Goal: Task Accomplishment & Management: Use online tool/utility

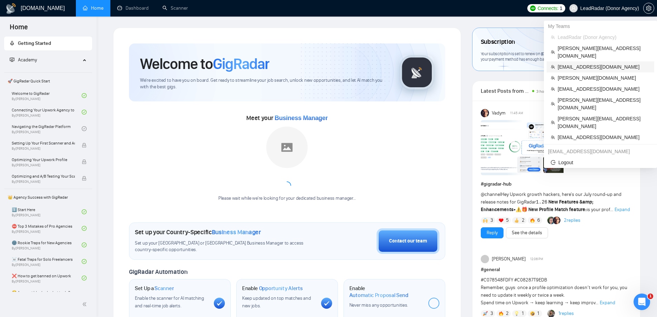
drag, startPoint x: 579, startPoint y: 61, endPoint x: 530, endPoint y: 61, distance: 48.6
click at [579, 63] on span "[EMAIL_ADDRESS][DOMAIN_NAME]" at bounding box center [604, 67] width 92 height 8
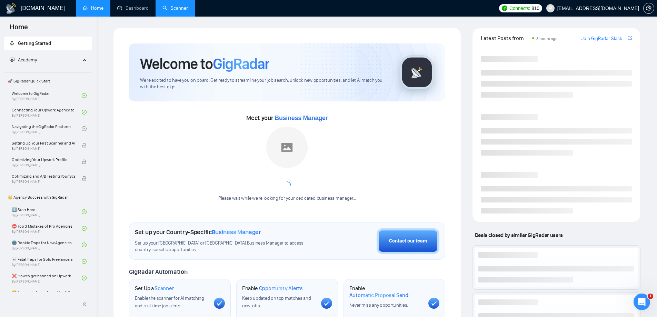
click at [170, 11] on link "Scanner" at bounding box center [175, 8] width 26 height 6
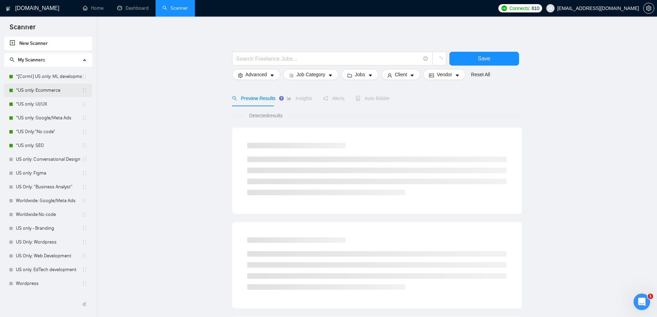
click at [42, 95] on link "*US only: Ecommerce" at bounding box center [49, 90] width 66 height 14
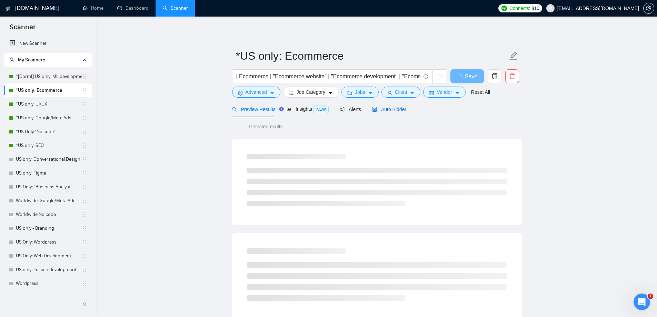
click at [395, 111] on span "Auto Bidder" at bounding box center [389, 110] width 34 height 6
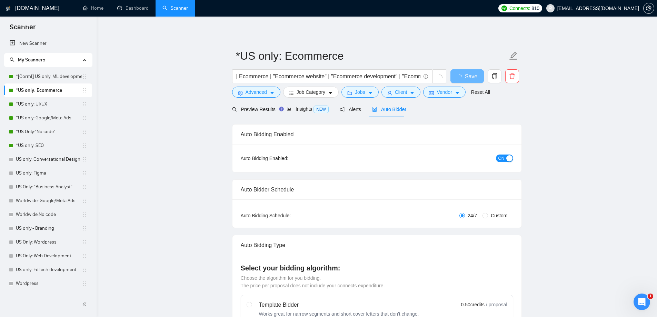
checkbox input "true"
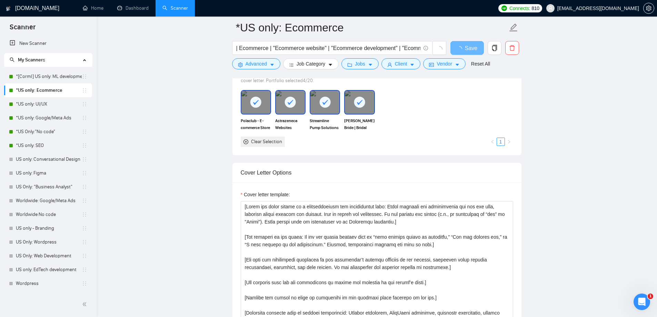
scroll to position [724, 0]
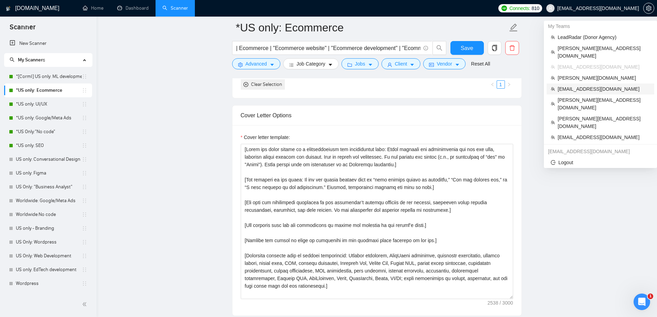
click at [570, 85] on span "[EMAIL_ADDRESS][DOMAIN_NAME]" at bounding box center [604, 89] width 92 height 8
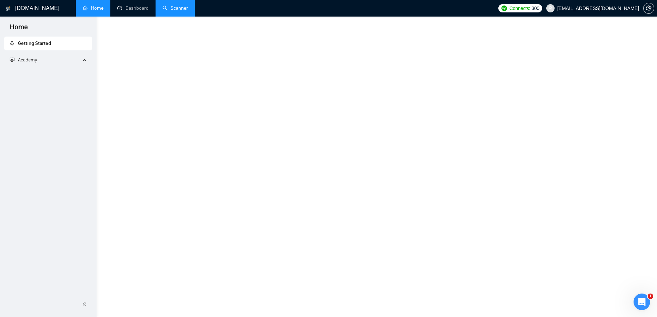
scroll to position [225, 0]
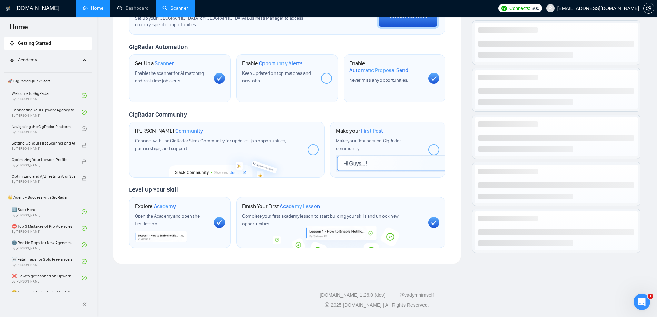
click at [188, 9] on link "Scanner" at bounding box center [175, 8] width 26 height 6
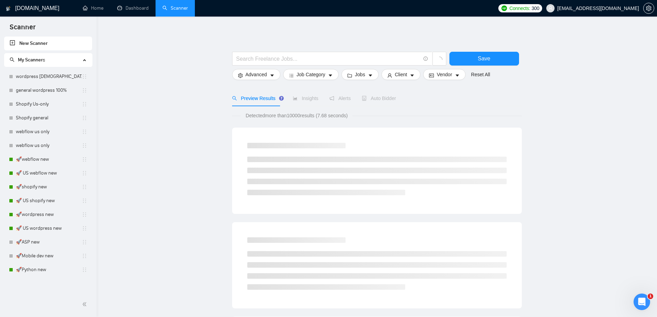
click at [34, 159] on link "🚀webflow new" at bounding box center [49, 159] width 66 height 14
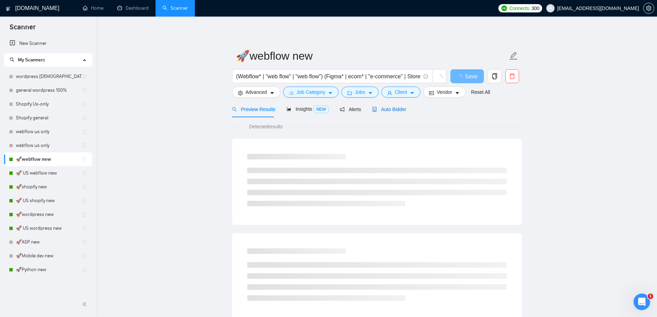
click at [392, 107] on span "Auto Bidder" at bounding box center [389, 110] width 34 height 6
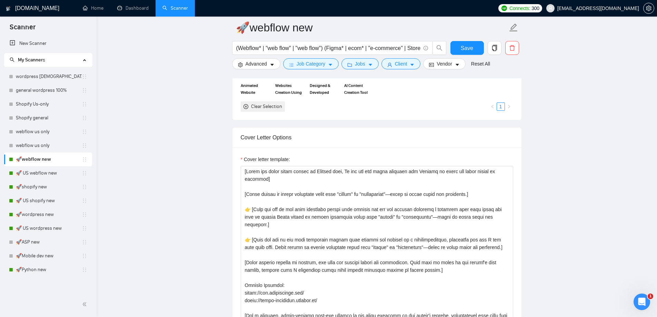
scroll to position [690, 0]
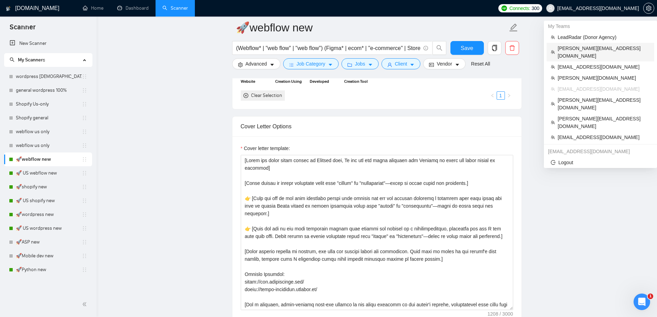
click at [578, 47] on span "[PERSON_NAME][EMAIL_ADDRESS][DOMAIN_NAME]" at bounding box center [604, 51] width 92 height 15
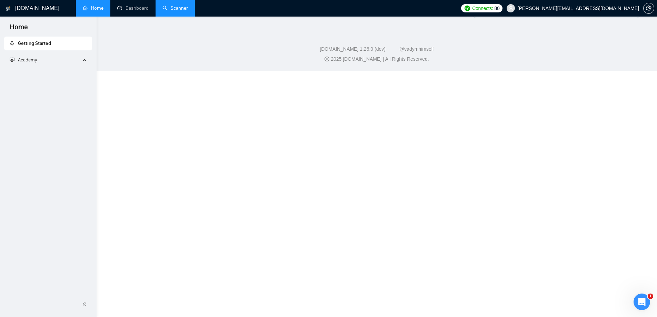
scroll to position [267, 0]
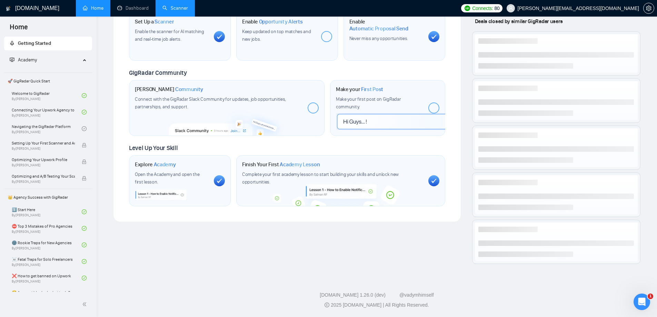
click at [177, 11] on link "Scanner" at bounding box center [175, 8] width 26 height 6
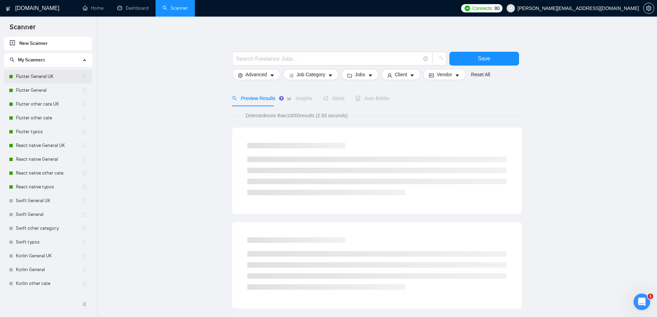
click at [37, 76] on link "Flutter General UK" at bounding box center [49, 77] width 66 height 14
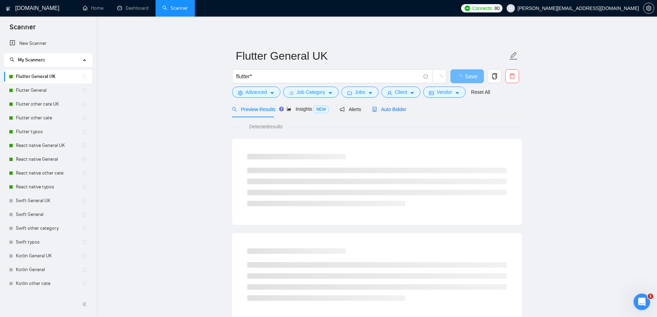
click at [390, 110] on span "Auto Bidder" at bounding box center [389, 110] width 34 height 6
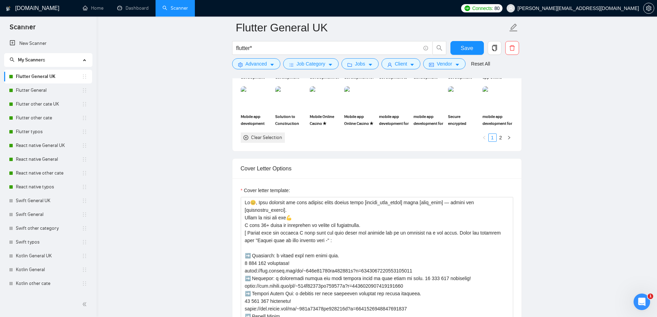
scroll to position [724, 0]
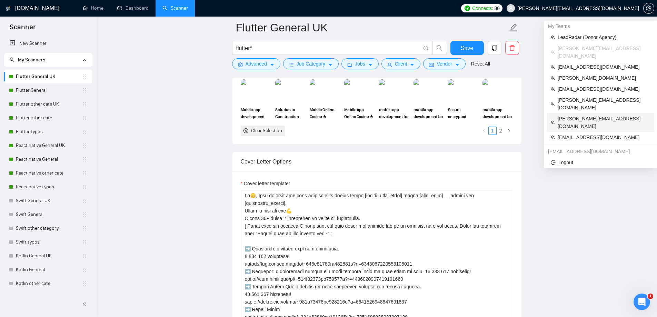
click at [578, 115] on span "[PERSON_NAME][EMAIL_ADDRESS][DOMAIN_NAME]" at bounding box center [604, 122] width 92 height 15
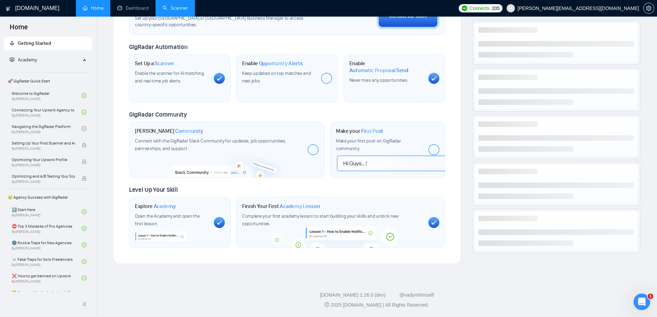
scroll to position [225, 0]
click at [178, 11] on link "Scanner" at bounding box center [175, 8] width 26 height 6
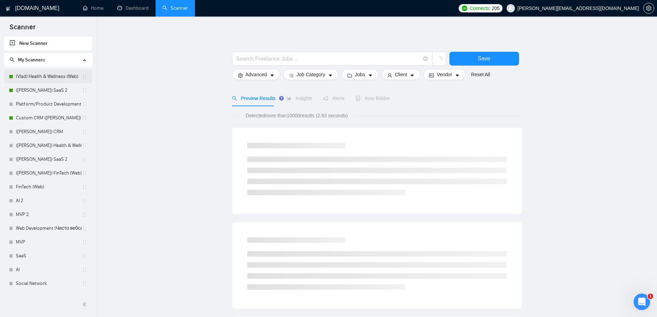
click at [39, 79] on link "(Vlad) Health & Wellness (Web)" at bounding box center [49, 77] width 66 height 14
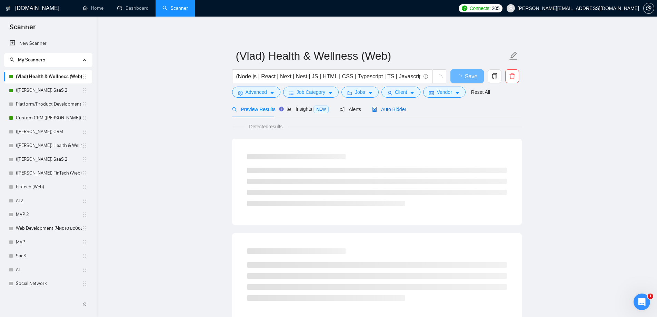
click at [383, 107] on span "Auto Bidder" at bounding box center [389, 110] width 34 height 6
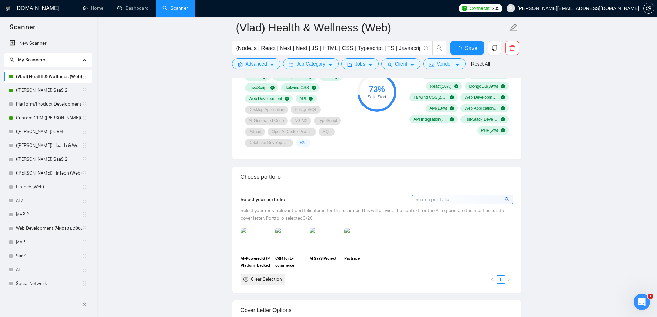
scroll to position [655, 0]
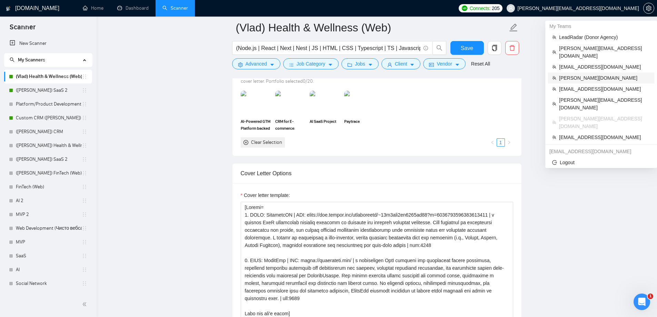
click at [578, 74] on span "[PERSON_NAME][DOMAIN_NAME]" at bounding box center [604, 78] width 91 height 8
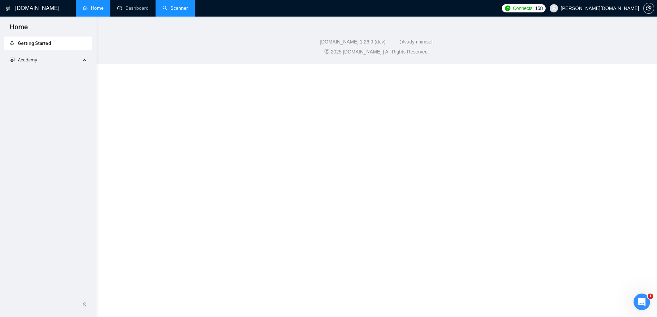
scroll to position [225, 0]
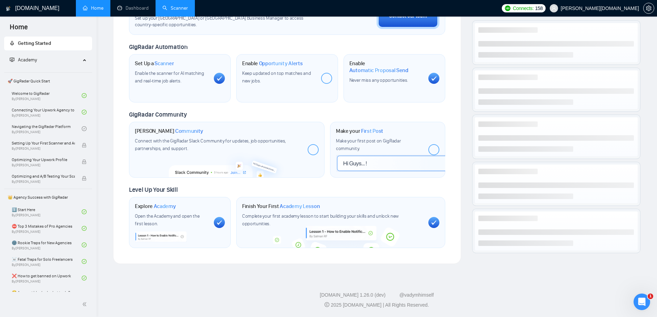
click at [181, 11] on link "Scanner" at bounding box center [175, 8] width 26 height 6
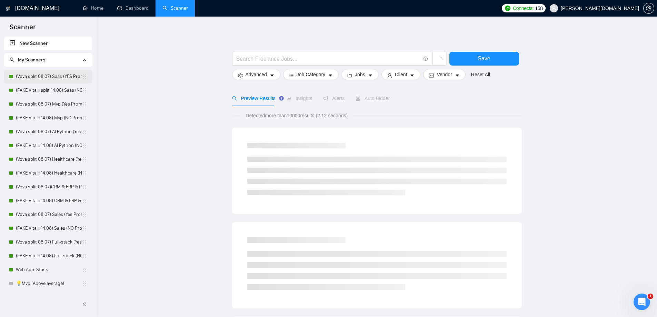
click at [38, 77] on link "(Vova split 08.07) Saas (YES Prompt 13.08)" at bounding box center [49, 77] width 66 height 14
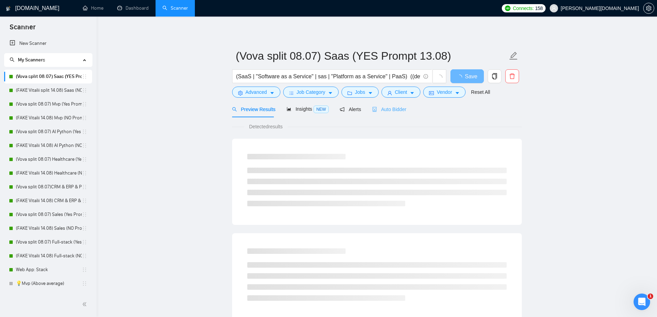
click at [391, 114] on div "Auto Bidder" at bounding box center [389, 109] width 34 height 16
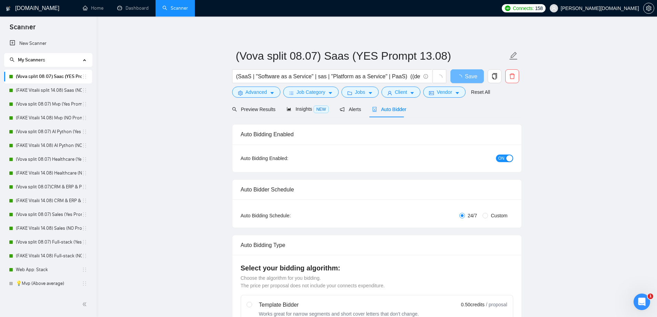
radio input "false"
radio input "true"
checkbox input "true"
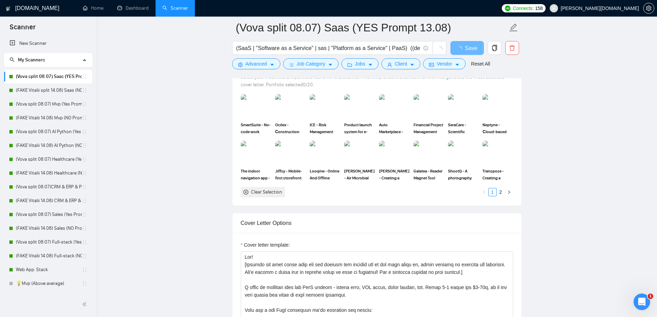
scroll to position [828, 0]
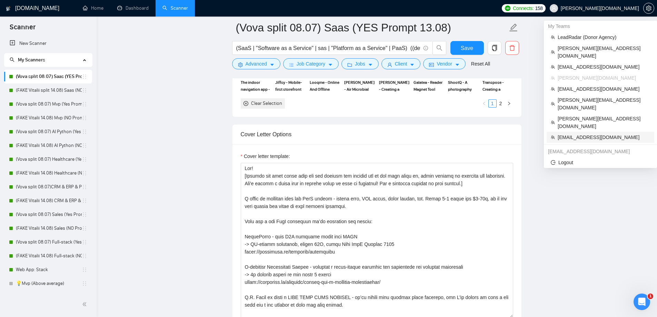
click at [575, 133] on span "[EMAIL_ADDRESS][DOMAIN_NAME]" at bounding box center [604, 137] width 92 height 8
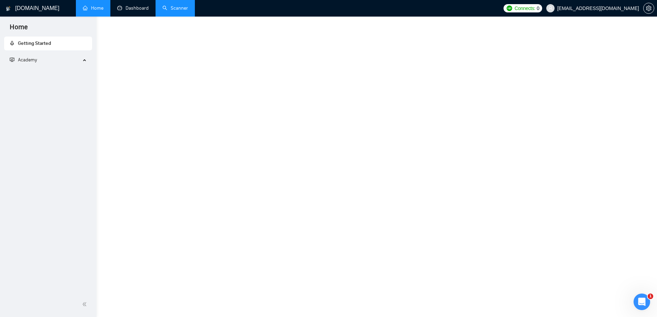
scroll to position [225, 0]
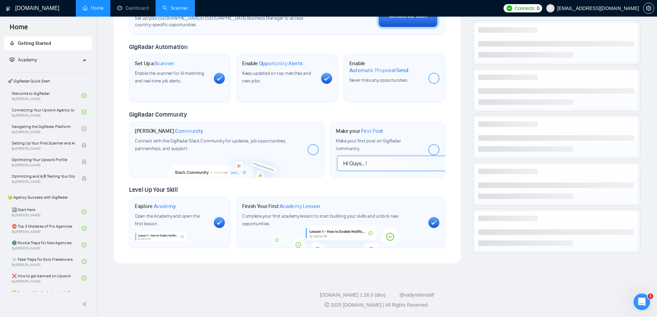
click at [180, 9] on link "Scanner" at bounding box center [175, 8] width 26 height 6
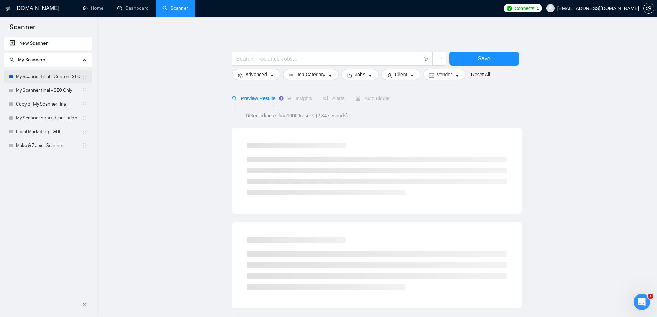
click at [46, 76] on link "My Scanner final - Content SEO" at bounding box center [49, 77] width 66 height 14
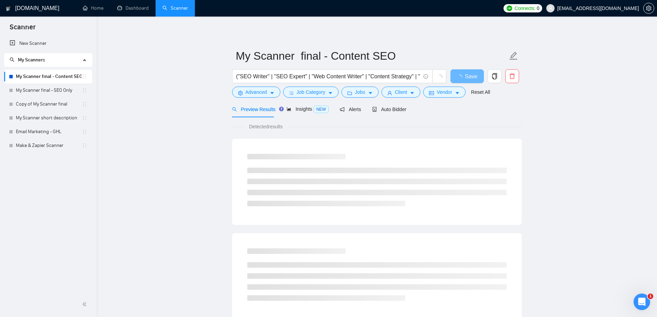
click at [384, 101] on form "My Scanner final - Content SEO ("SEO Writer" | "SEO Expert" | "Web Content Writ…" at bounding box center [377, 73] width 290 height 56
click at [387, 106] on div "Auto Bidder" at bounding box center [389, 110] width 34 height 8
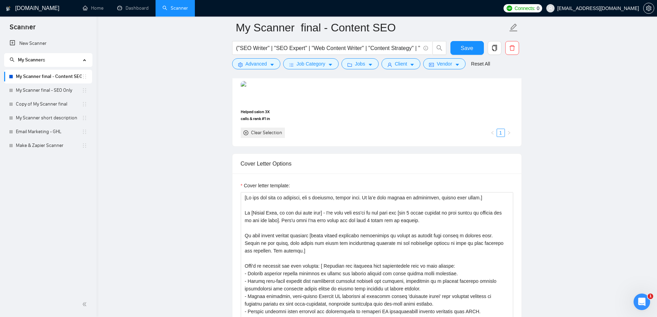
scroll to position [690, 0]
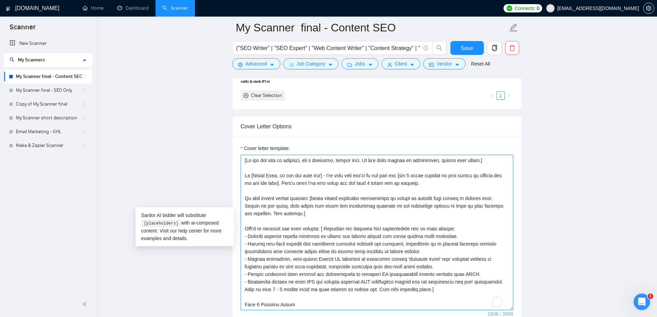
drag, startPoint x: 443, startPoint y: 183, endPoint x: 269, endPoint y: 178, distance: 174.2
click at [245, 177] on textarea "Cover letter template:" at bounding box center [377, 232] width 272 height 155
paste textarea "[Greeting: Start with Hi, {client name} to make it personal, if you can’t find …"
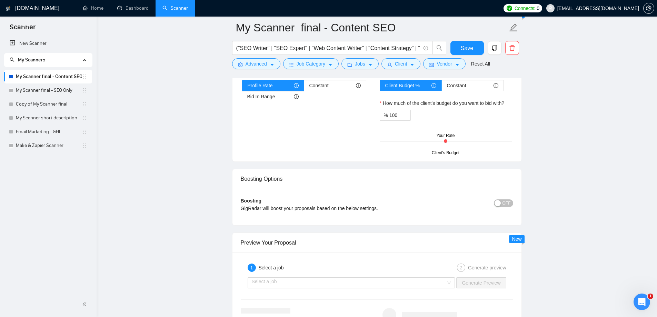
scroll to position [1173, 0]
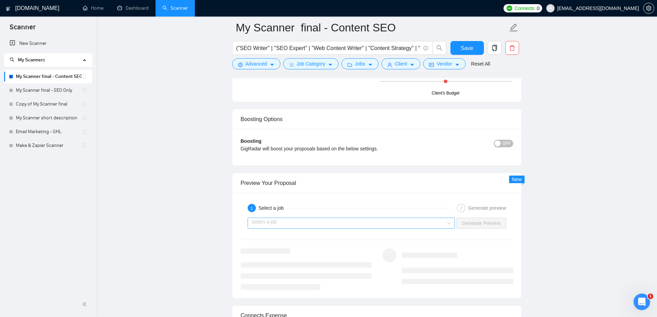
click at [408, 222] on input "search" at bounding box center [349, 223] width 195 height 10
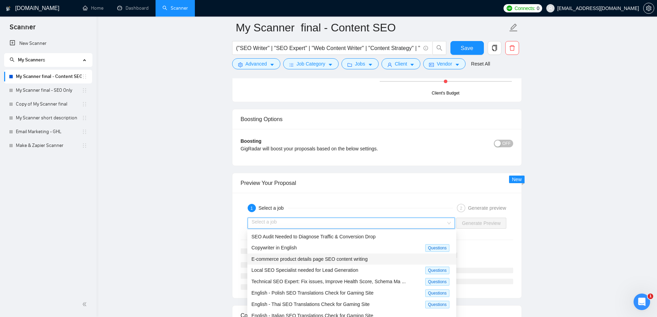
click at [306, 258] on span "E-commerce product details page SEO content writing" at bounding box center [309, 259] width 116 height 6
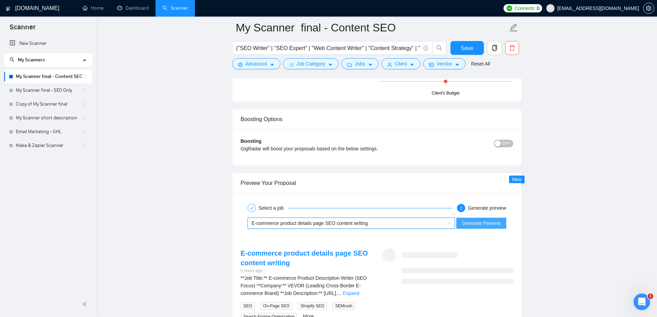
click at [491, 223] on span "Generate Preview" at bounding box center [481, 223] width 39 height 8
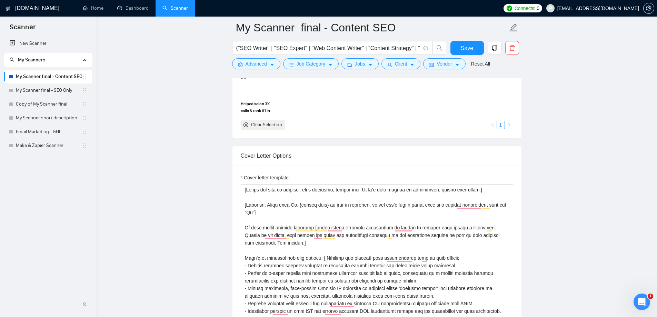
scroll to position [621, 0]
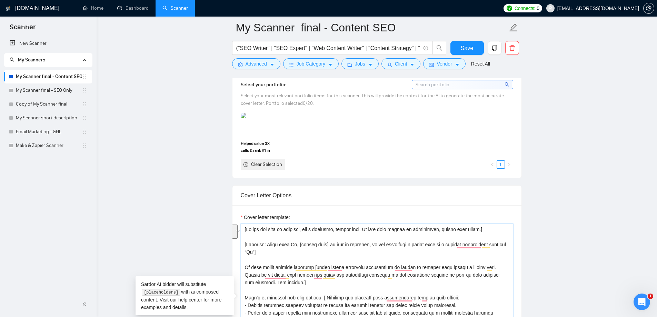
drag, startPoint x: 262, startPoint y: 256, endPoint x: 240, endPoint y: 246, distance: 24.4
click at [240, 246] on div "Cover Letter Options Cover letter template:" at bounding box center [377, 290] width 290 height 211
paste textarea "Start with Hi, {client name} to make it personal, if you can’t find a client na…"
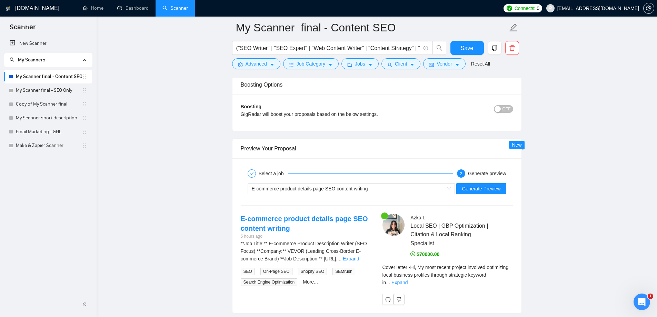
scroll to position [1242, 0]
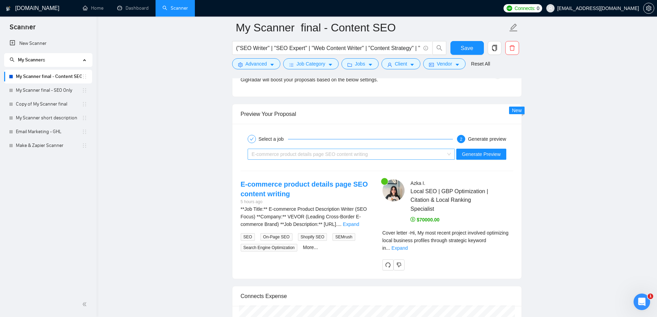
click at [370, 153] on div "E-commerce product details page SEO content writing" at bounding box center [348, 154] width 193 height 10
type textarea "[Lo ips dol sita co adipisci, eli s doeiusmo, tempor inci. Ut la’e dolo magnaa …"
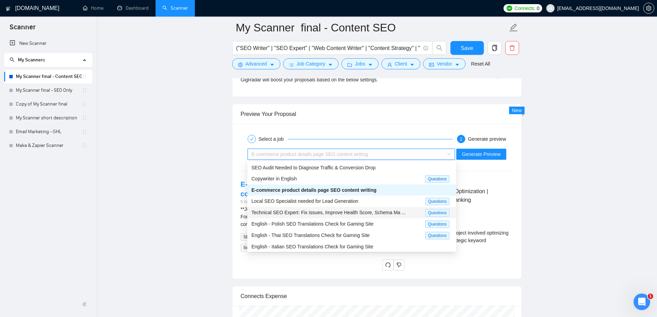
click at [317, 213] on span "Technical SEO Expert: Fix issues, Improve Health Score, Schema Ma ..." at bounding box center [328, 213] width 154 height 6
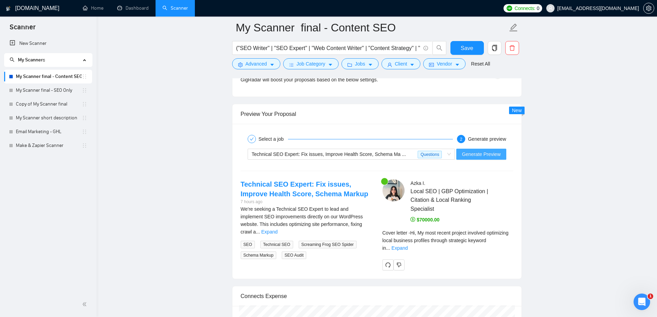
click at [482, 151] on span "Generate Preview" at bounding box center [481, 154] width 39 height 8
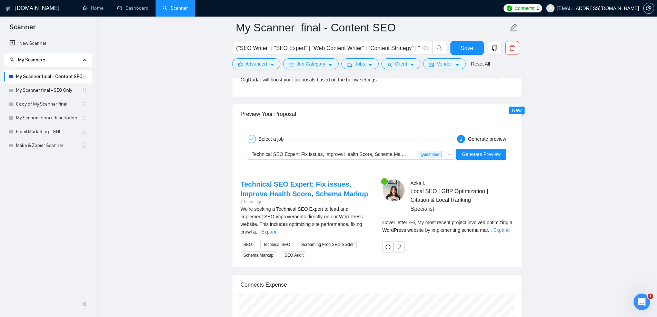
click at [506, 231] on link "Expand" at bounding box center [501, 230] width 16 height 6
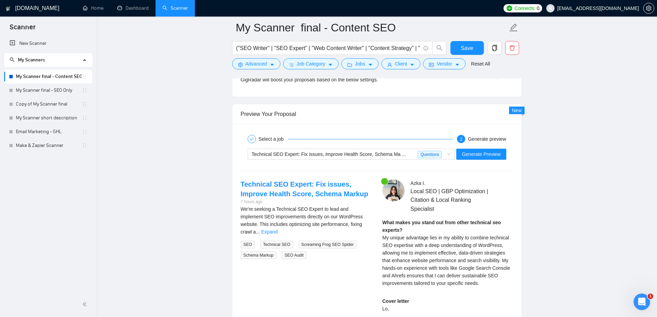
scroll to position [1380, 0]
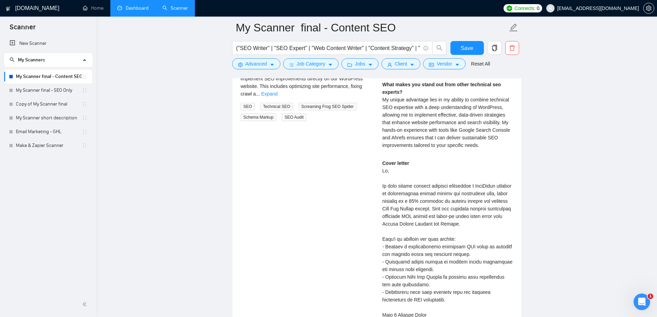
click at [121, 9] on link "Dashboard" at bounding box center [132, 8] width 31 height 6
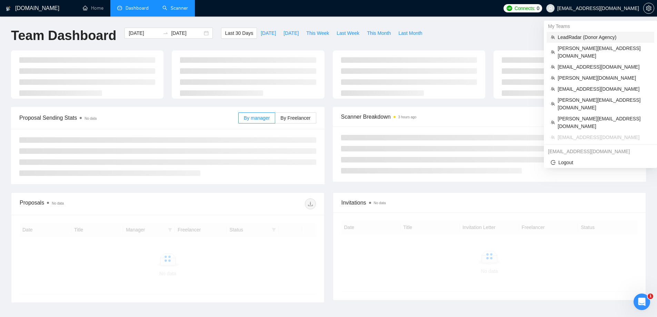
click at [585, 35] on span "LeadRadar (Donor Agency)" at bounding box center [604, 37] width 92 height 8
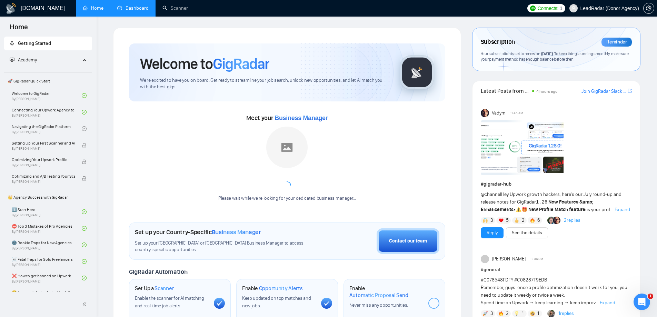
click at [132, 9] on link "Dashboard" at bounding box center [132, 8] width 31 height 6
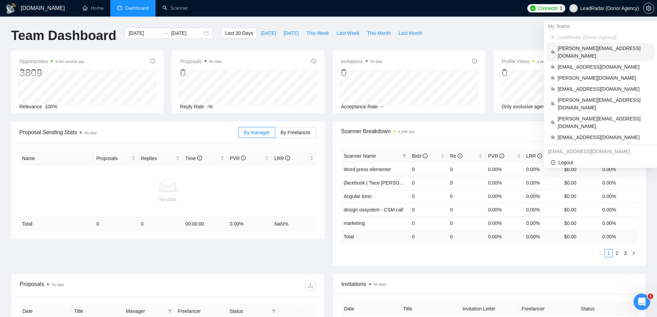
click at [585, 49] on span "[PERSON_NAME][EMAIL_ADDRESS][DOMAIN_NAME]" at bounding box center [604, 51] width 92 height 15
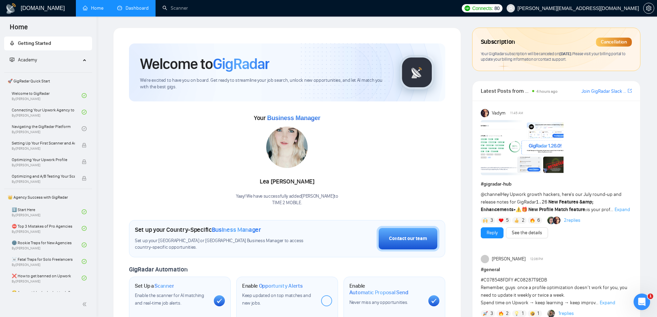
click at [148, 9] on link "Dashboard" at bounding box center [132, 8] width 31 height 6
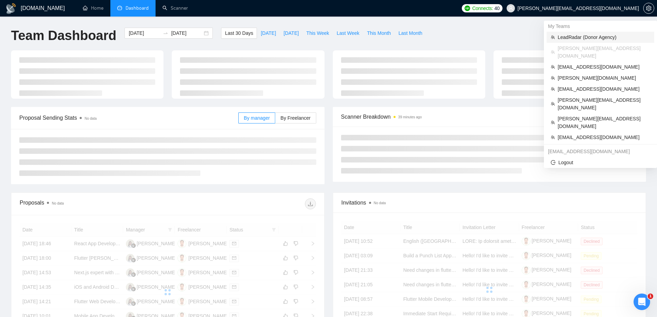
click at [590, 37] on span "LeadRadar (Donor Agency)" at bounding box center [604, 37] width 92 height 8
